Goal: Check status: Check status

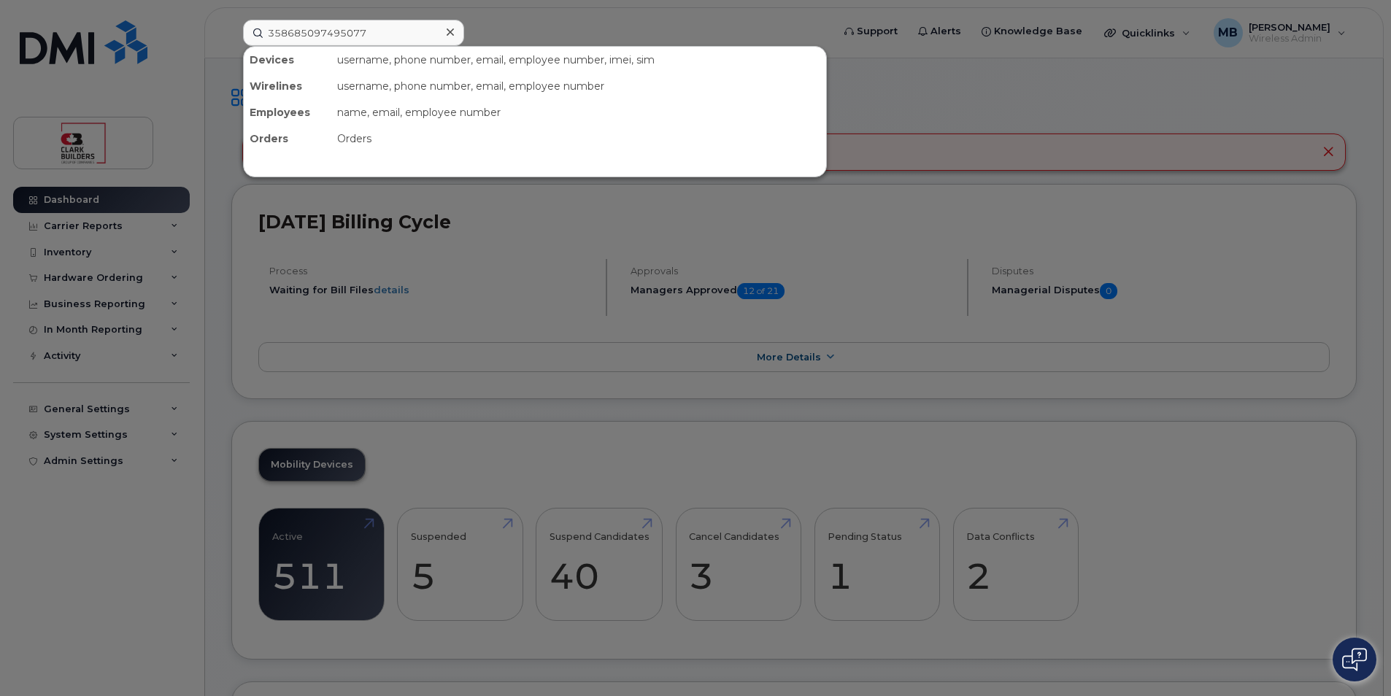
type input "358685097495077"
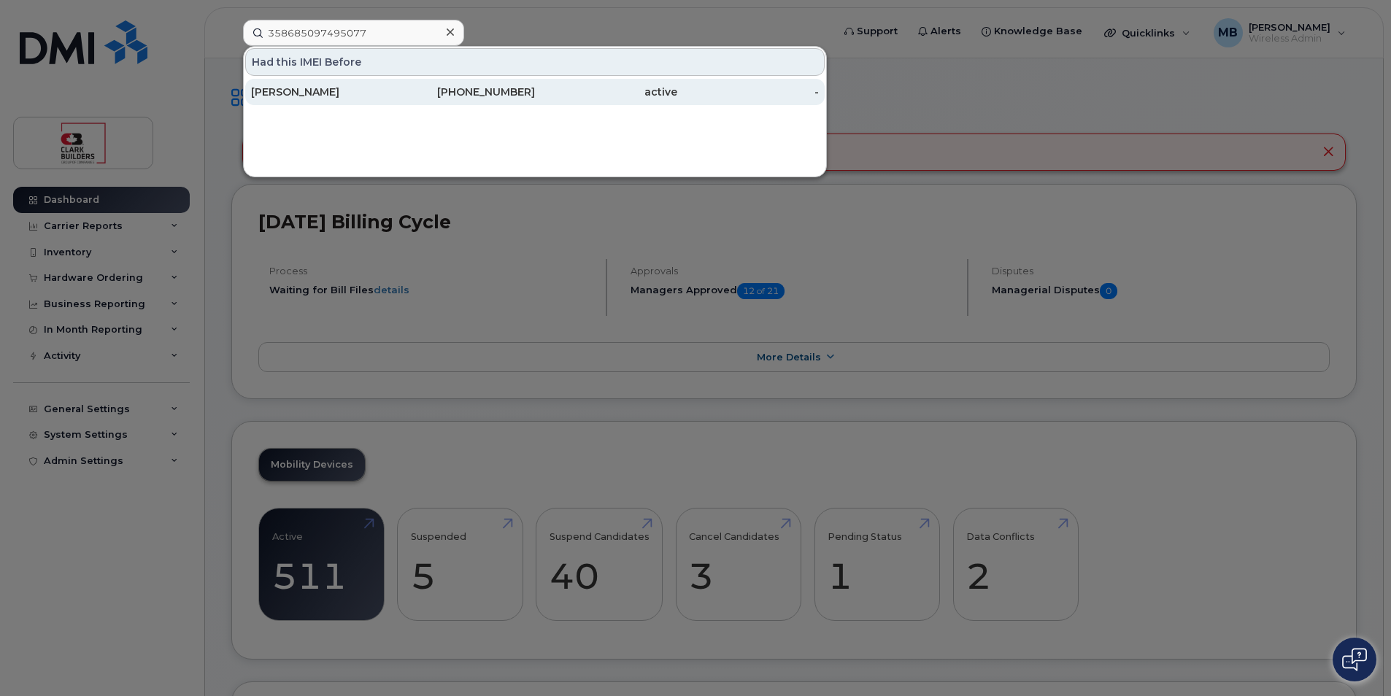
click at [380, 93] on div "[PERSON_NAME]" at bounding box center [322, 92] width 142 height 15
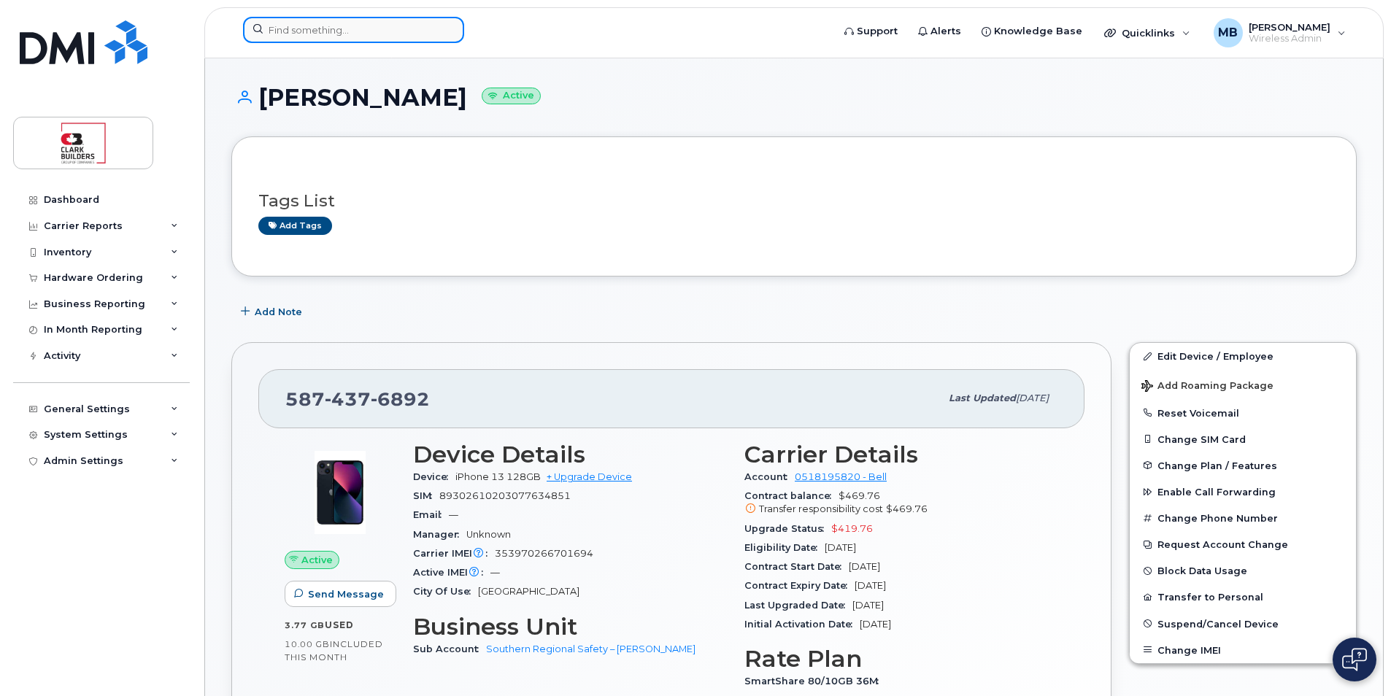
click at [351, 28] on input at bounding box center [353, 30] width 221 height 26
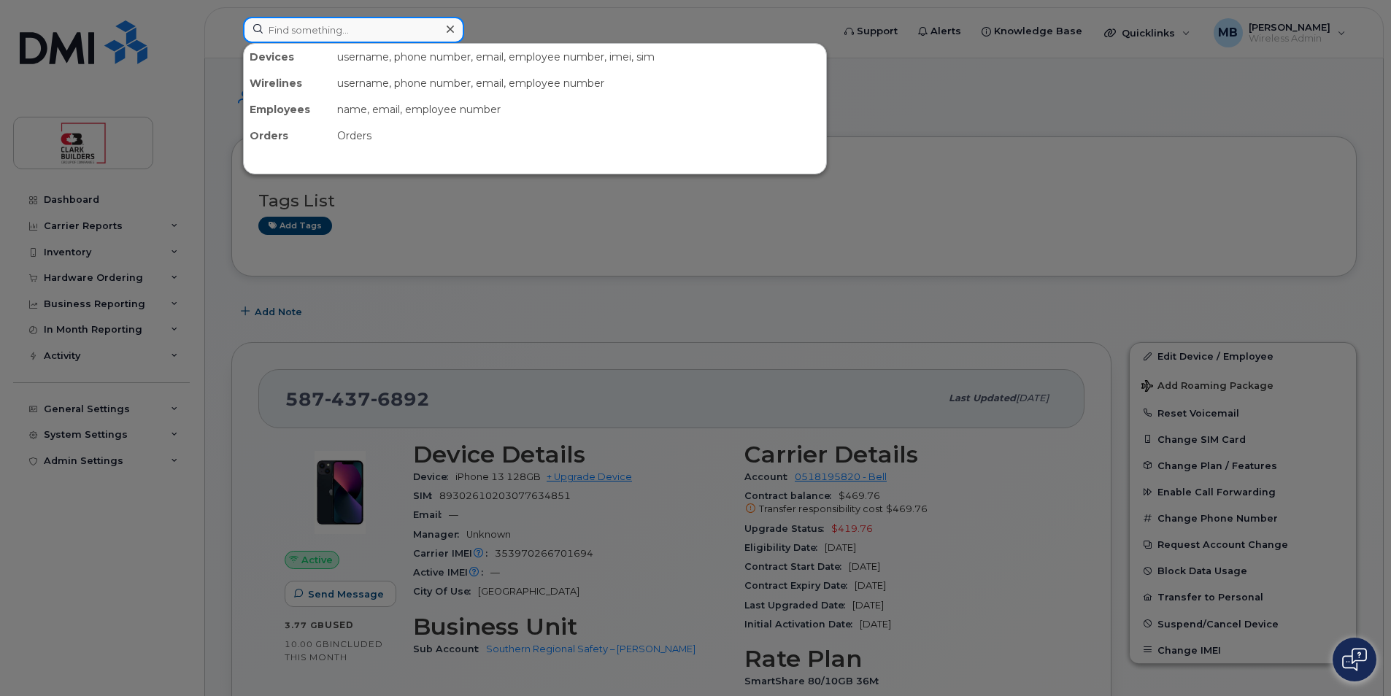
paste input "358685097495077"
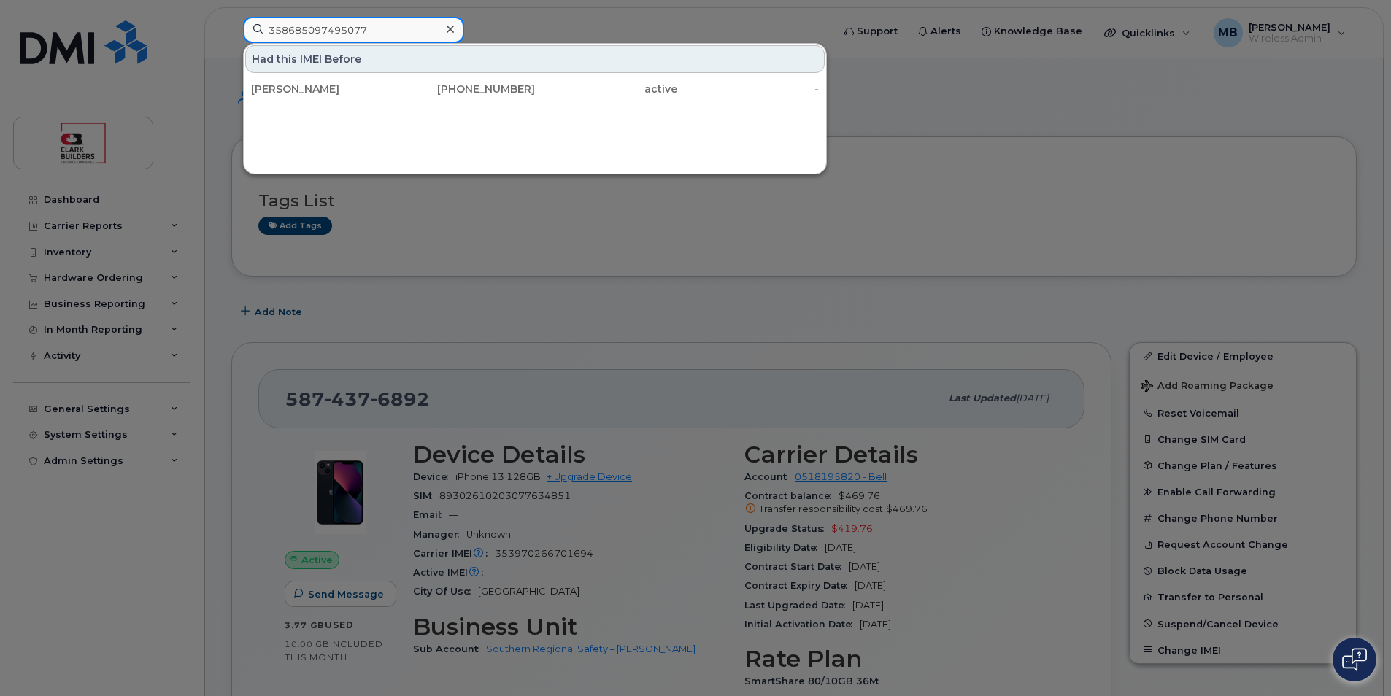
type input "358685097495077"
click at [590, 58] on div "Had this IMEI Before" at bounding box center [534, 59] width 579 height 28
click at [439, 61] on div "Had this IMEI Before" at bounding box center [534, 59] width 579 height 28
click at [393, 59] on div "Had this IMEI Before" at bounding box center [534, 59] width 579 height 28
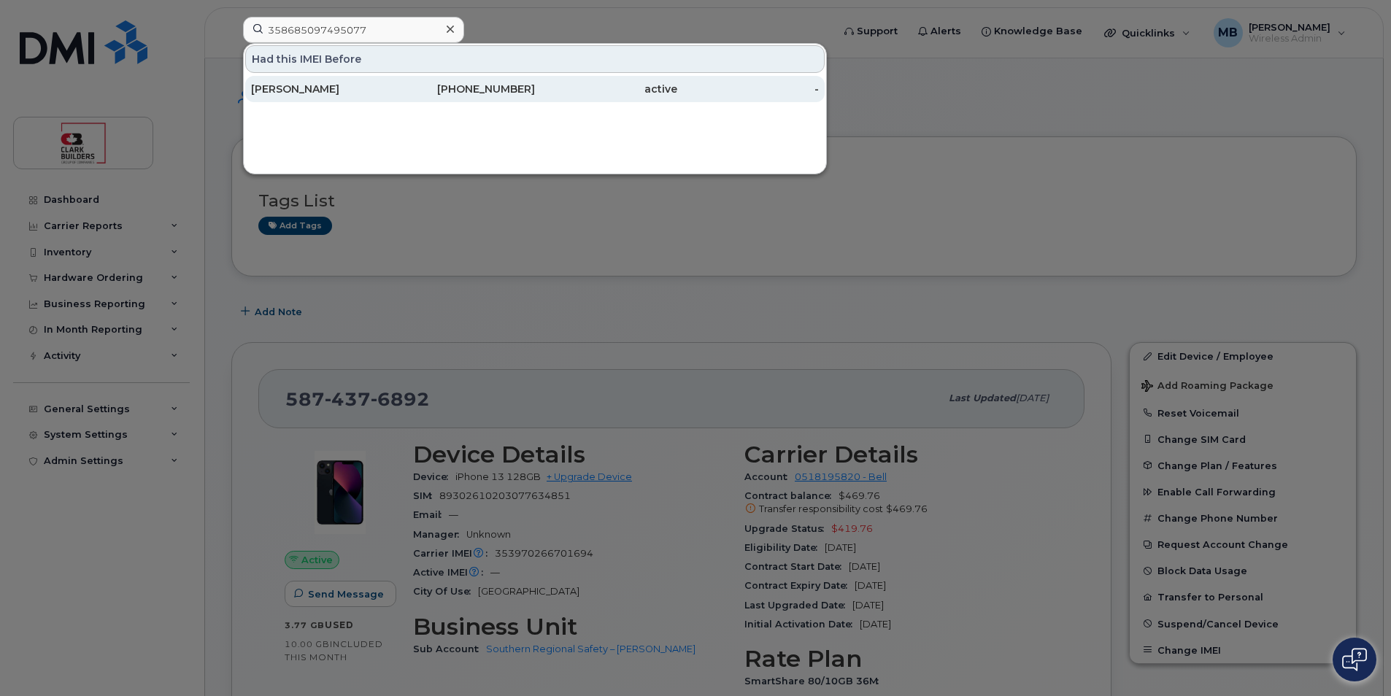
click at [383, 88] on div "[PERSON_NAME]" at bounding box center [322, 89] width 142 height 15
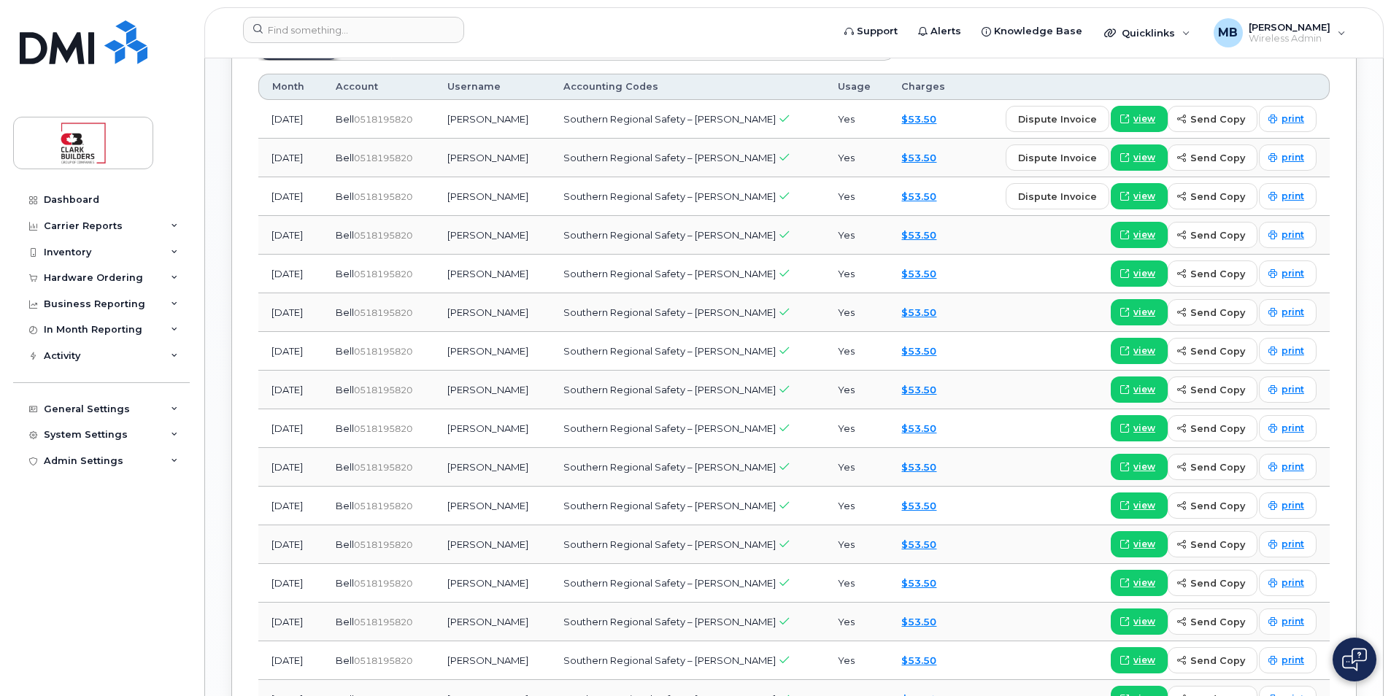
scroll to position [803, 0]
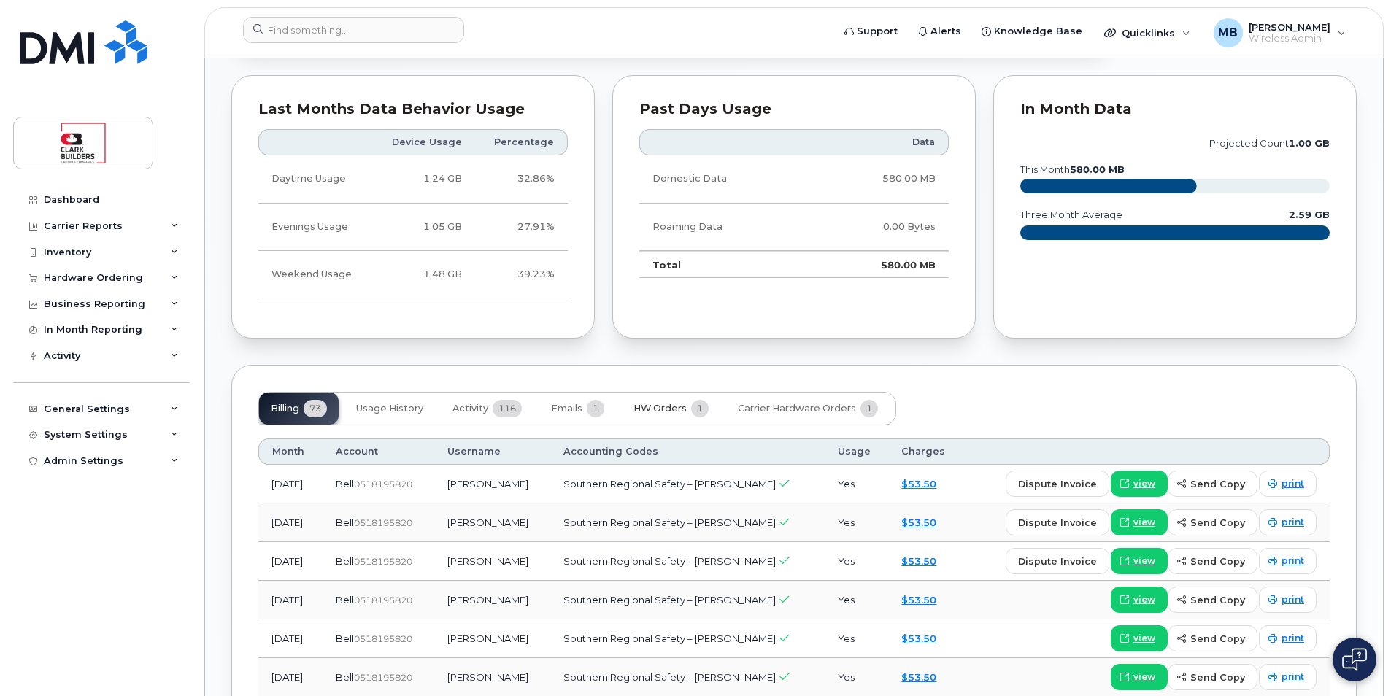
click at [671, 411] on span "HW Orders" at bounding box center [659, 409] width 53 height 12
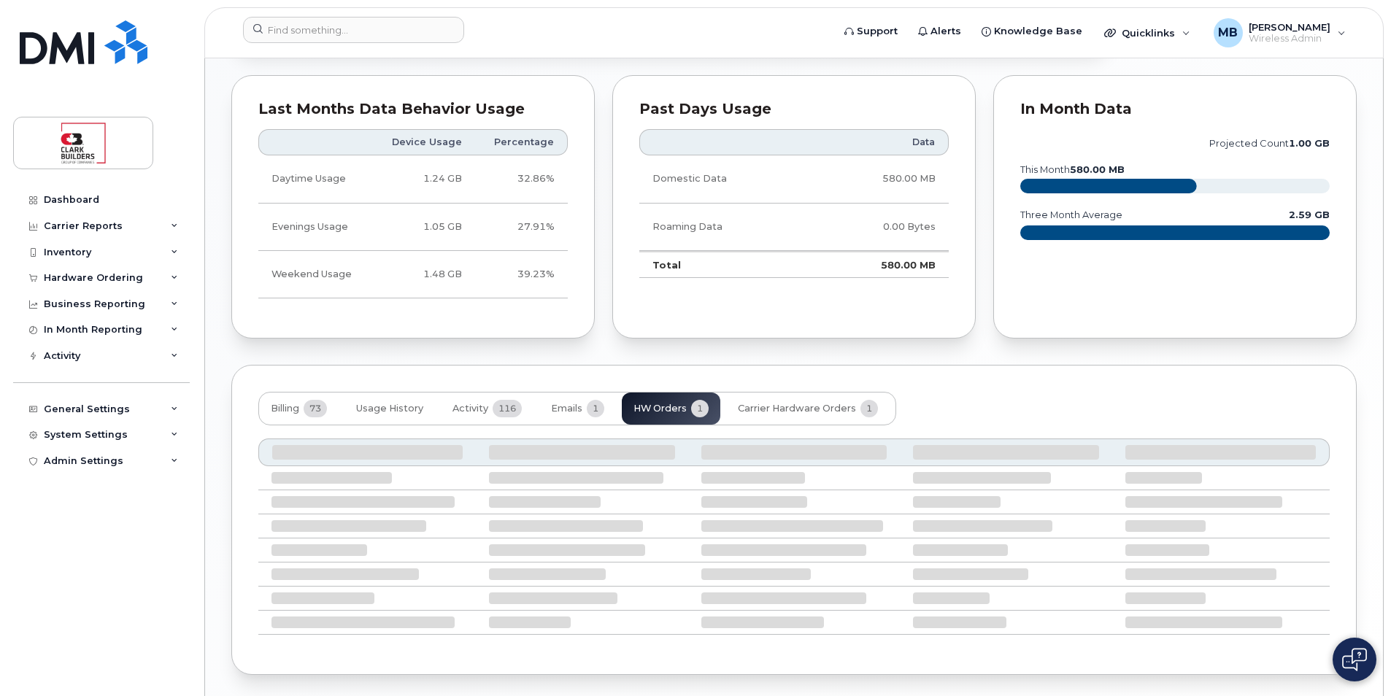
scroll to position [762, 0]
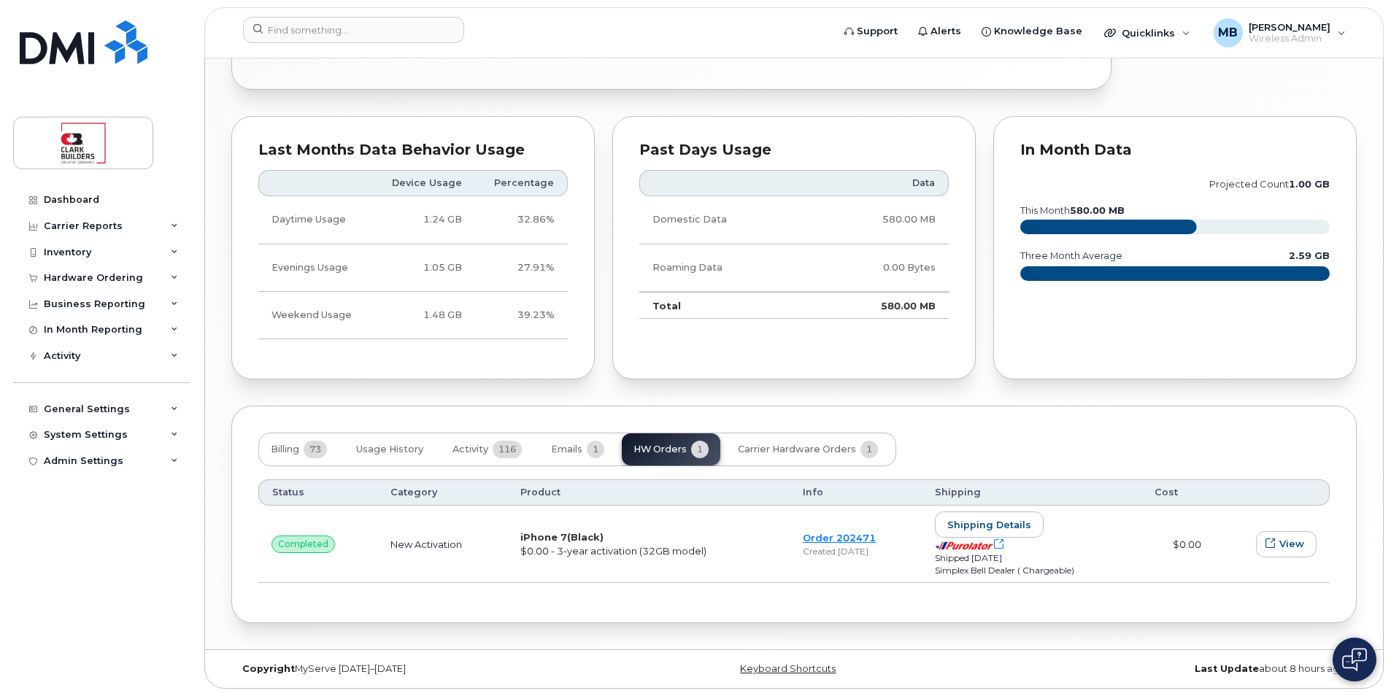
click at [593, 551] on span "$0.00 - 3-year activation (32GB model)" at bounding box center [613, 551] width 186 height 12
click at [824, 447] on span "Carrier Hardware Orders" at bounding box center [797, 450] width 118 height 12
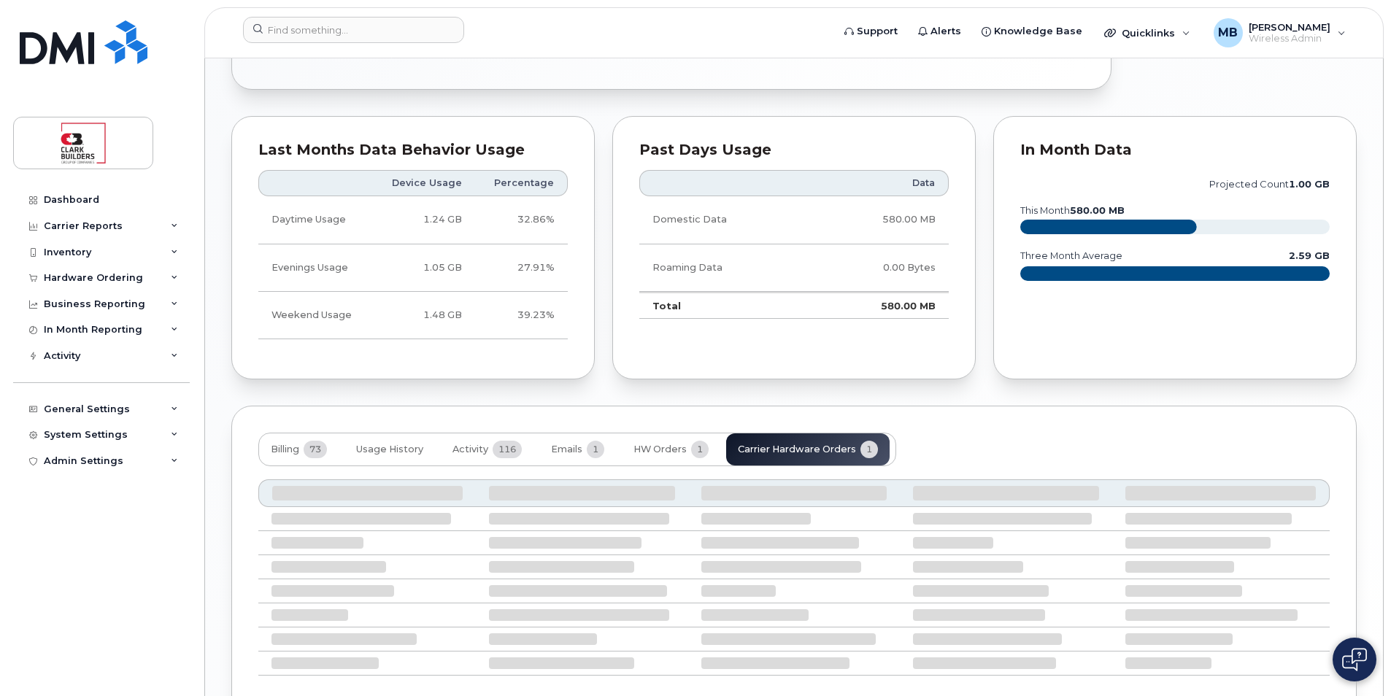
scroll to position [723, 0]
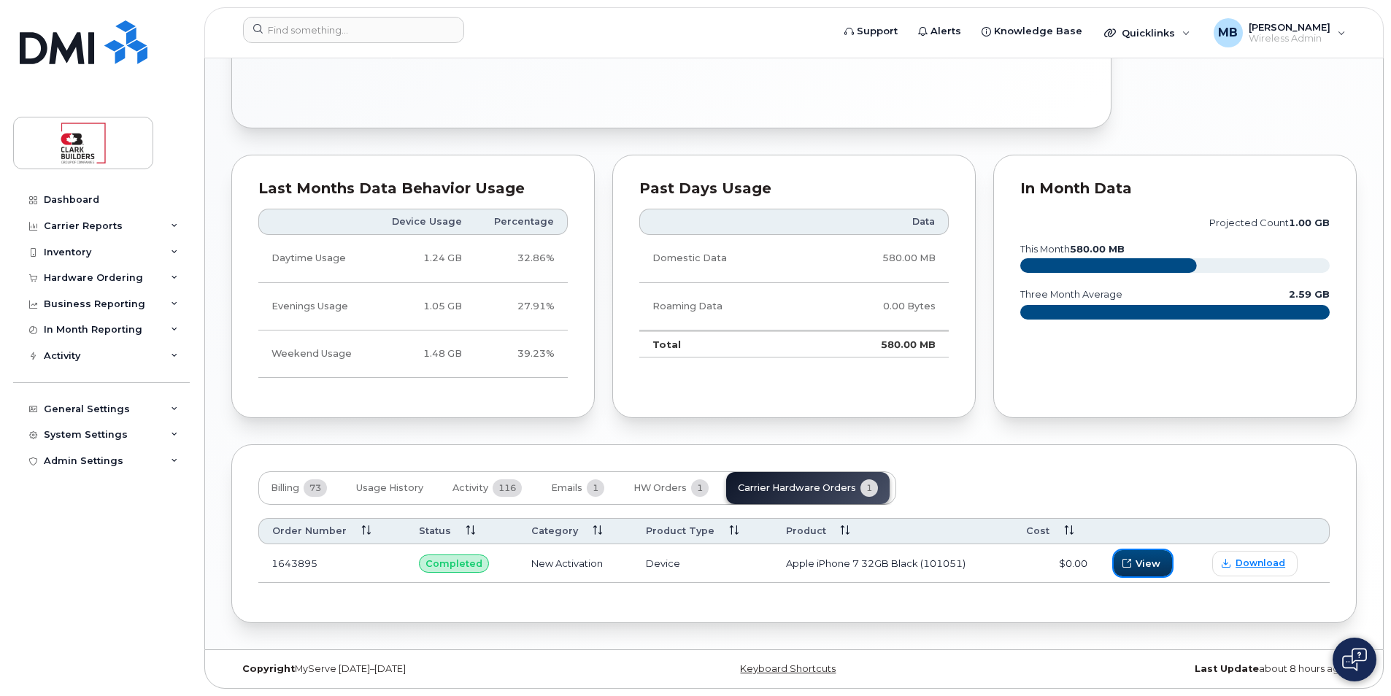
click at [1140, 565] on span "View" at bounding box center [1148, 564] width 25 height 14
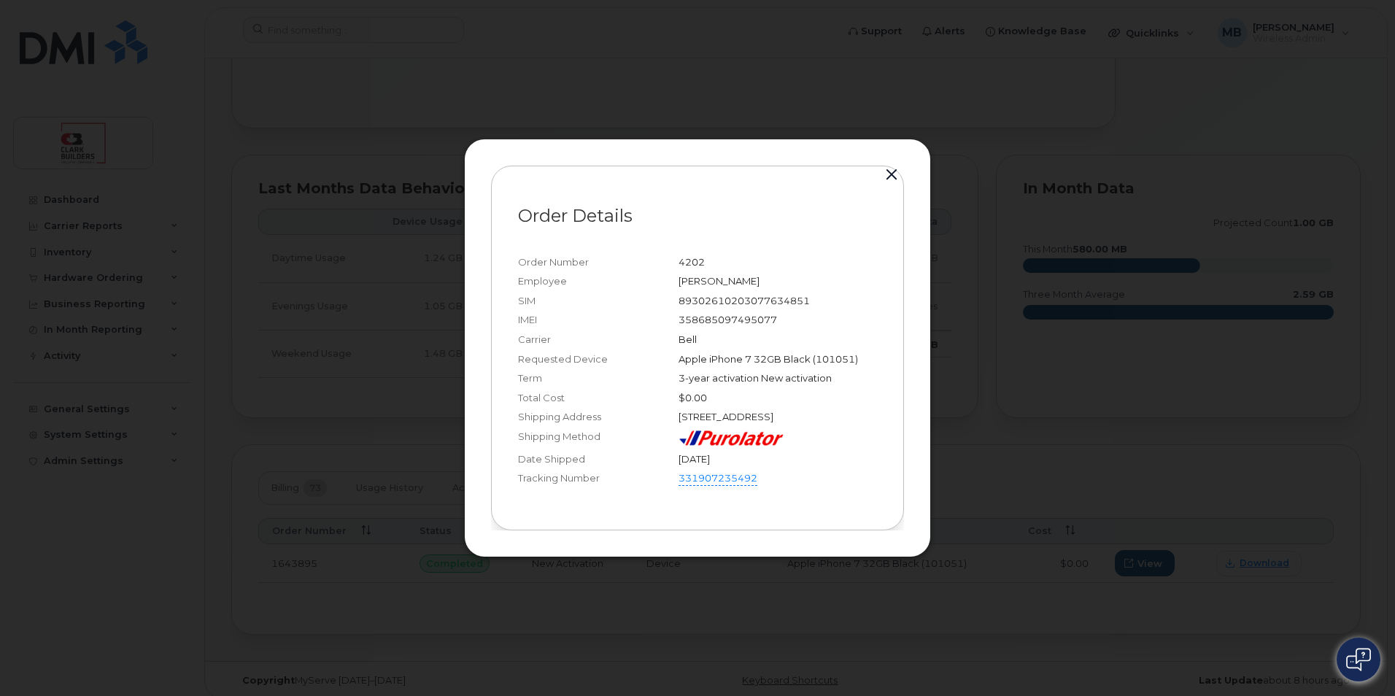
click at [893, 165] on button "button" at bounding box center [892, 175] width 22 height 20
